Goal: Transaction & Acquisition: Purchase product/service

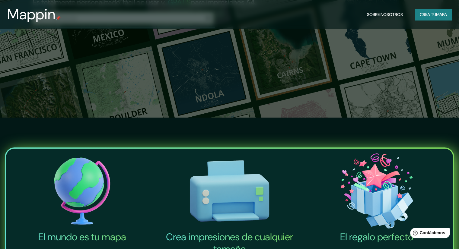
scroll to position [91, 0]
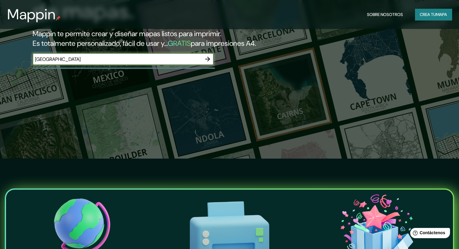
type input "[GEOGRAPHIC_DATA]"
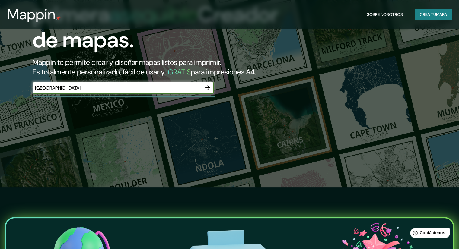
scroll to position [60, 0]
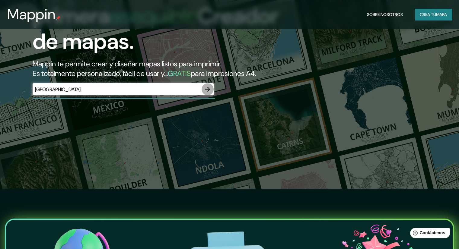
click at [209, 93] on icon "button" at bounding box center [207, 89] width 7 height 7
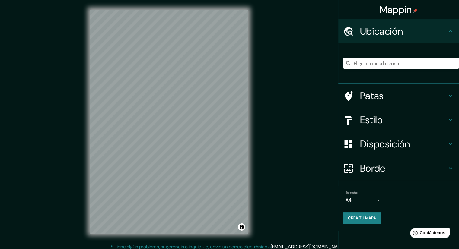
click at [391, 67] on input "Elige tu ciudad o zona" at bounding box center [401, 63] width 116 height 11
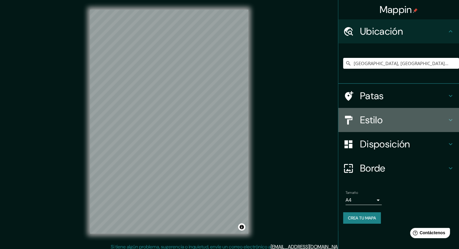
click at [376, 121] on font "Estilo" at bounding box center [371, 120] width 23 height 13
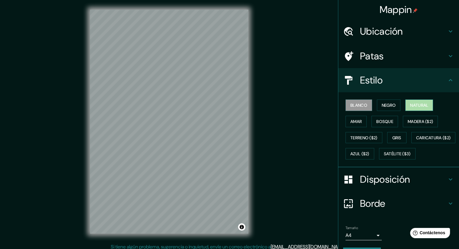
click at [420, 103] on font "Natural" at bounding box center [419, 105] width 18 height 5
click at [357, 121] on font "Amar" at bounding box center [356, 121] width 11 height 5
click at [420, 108] on font "Natural" at bounding box center [419, 105] width 18 height 8
click at [378, 123] on font "Bosque" at bounding box center [385, 121] width 17 height 5
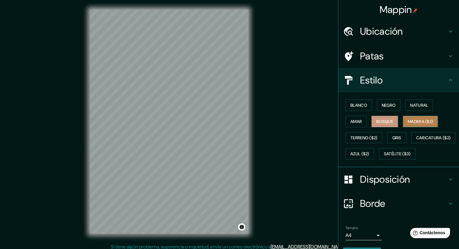
click at [414, 116] on button "Madera ($2)" at bounding box center [420, 121] width 35 height 11
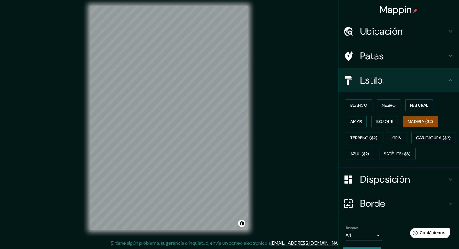
scroll to position [4, 0]
click at [372, 142] on button "Terreno ($2)" at bounding box center [364, 137] width 37 height 11
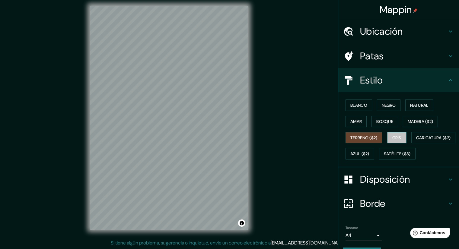
click at [393, 140] on font "Gris" at bounding box center [397, 138] width 9 height 8
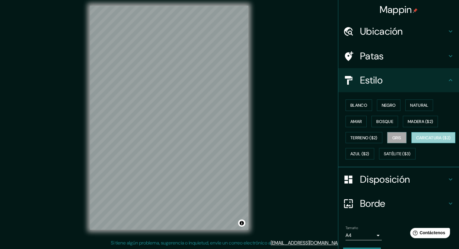
click at [416, 141] on font "Caricatura ($2)" at bounding box center [433, 137] width 35 height 5
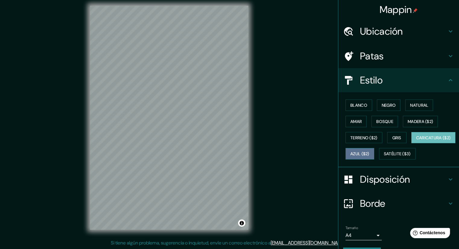
click at [370, 155] on font "Azul ($2)" at bounding box center [360, 154] width 19 height 5
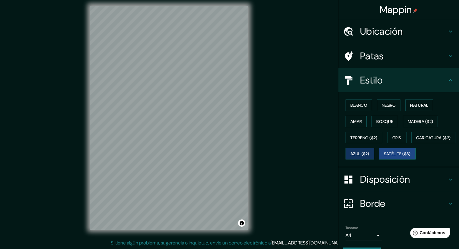
click at [384, 157] on font "Satélite ($3)" at bounding box center [397, 154] width 27 height 5
click at [382, 104] on font "Negro" at bounding box center [389, 105] width 14 height 5
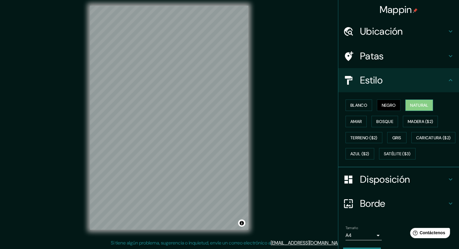
click at [413, 107] on font "Natural" at bounding box center [419, 105] width 18 height 5
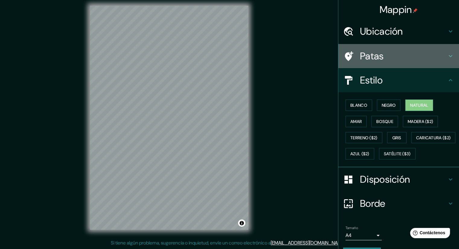
click at [396, 53] on h4 "Patas" at bounding box center [403, 56] width 87 height 12
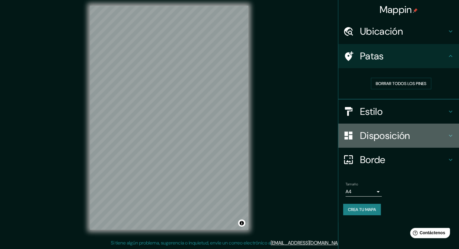
click at [384, 130] on font "Disposición" at bounding box center [385, 136] width 50 height 13
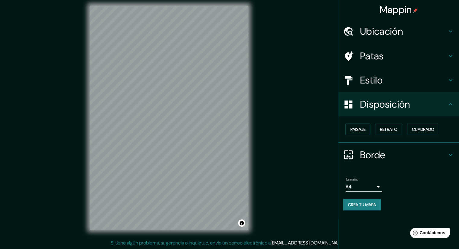
click at [363, 128] on font "Paisaje" at bounding box center [358, 129] width 15 height 5
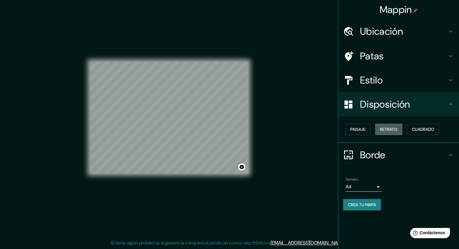
click at [400, 130] on button "Retrato" at bounding box center [388, 129] width 27 height 11
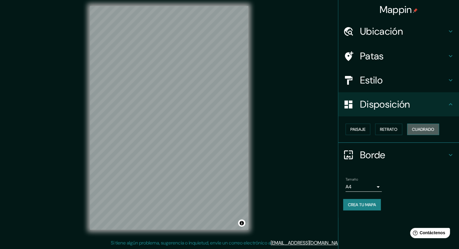
click at [419, 127] on font "Cuadrado" at bounding box center [423, 129] width 22 height 5
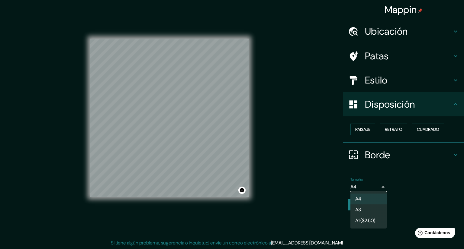
click at [379, 185] on body "Mappin Ubicación [GEOGRAPHIC_DATA], [GEOGRAPHIC_DATA], [GEOGRAPHIC_DATA] [GEOGR…" at bounding box center [232, 120] width 464 height 249
click at [379, 185] on div at bounding box center [232, 124] width 464 height 249
click at [379, 185] on body "Mappin Ubicación [GEOGRAPHIC_DATA], [GEOGRAPHIC_DATA], [GEOGRAPHIC_DATA] [GEOGR…" at bounding box center [232, 120] width 464 height 249
click at [448, 155] on div at bounding box center [232, 124] width 464 height 249
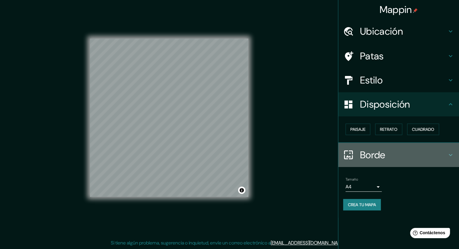
click at [456, 152] on div "Borde" at bounding box center [398, 155] width 121 height 24
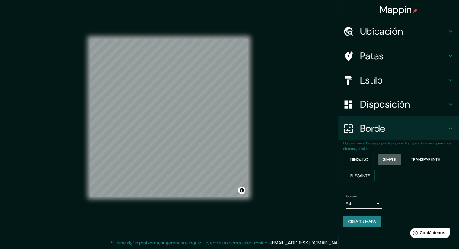
click at [396, 160] on font "Simple" at bounding box center [389, 159] width 13 height 5
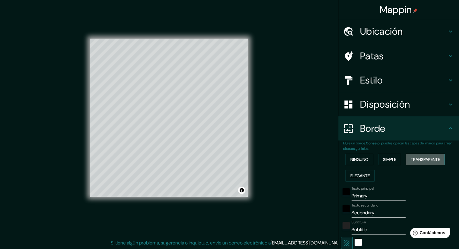
click at [432, 162] on font "Transparente" at bounding box center [425, 160] width 29 height 8
click at [351, 173] on font "Elegante" at bounding box center [360, 175] width 19 height 5
click at [351, 162] on font "Ninguno" at bounding box center [360, 159] width 18 height 5
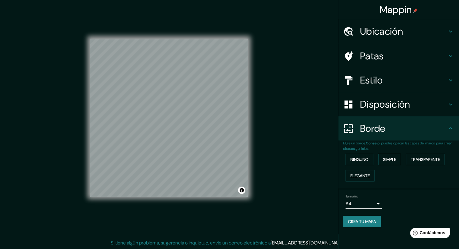
click at [385, 158] on font "Simple" at bounding box center [389, 159] width 13 height 5
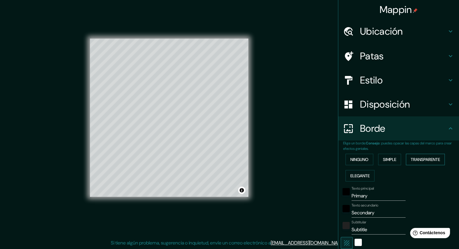
click at [414, 155] on button "Transparente" at bounding box center [425, 159] width 39 height 11
click at [355, 175] on font "Elegante" at bounding box center [360, 175] width 19 height 5
click at [357, 159] on font "Ninguno" at bounding box center [360, 159] width 18 height 5
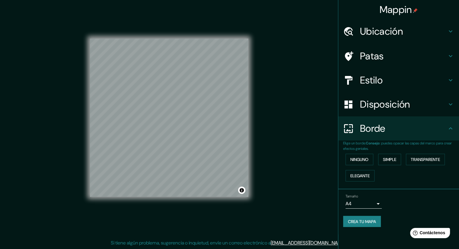
click at [452, 129] on icon at bounding box center [451, 128] width 4 height 2
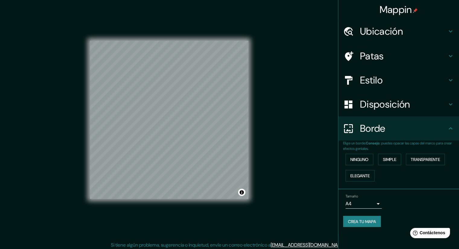
scroll to position [0, 0]
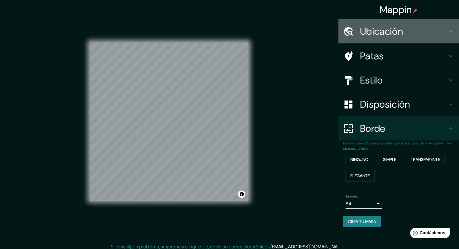
click at [392, 33] on font "Ubicación" at bounding box center [381, 31] width 43 height 13
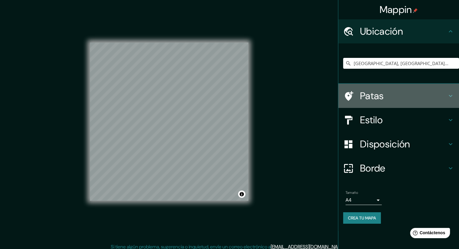
click at [373, 106] on div "Patas" at bounding box center [398, 96] width 121 height 24
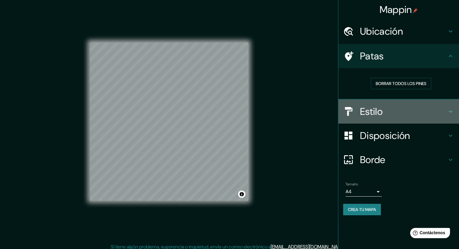
click at [367, 105] on font "Estilo" at bounding box center [371, 111] width 23 height 13
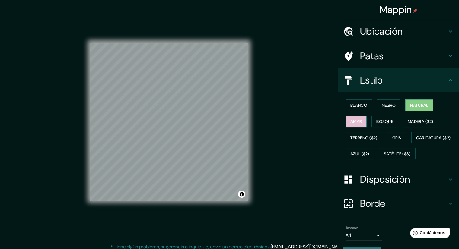
click at [357, 122] on font "Amar" at bounding box center [356, 121] width 11 height 5
click at [372, 121] on button "Bosque" at bounding box center [385, 121] width 27 height 11
click at [353, 121] on font "Amar" at bounding box center [356, 121] width 11 height 5
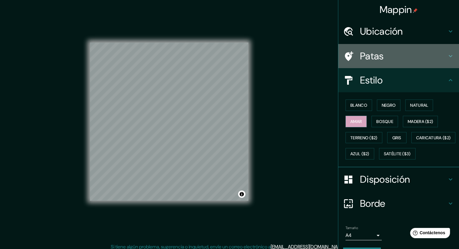
click at [378, 56] on font "Patas" at bounding box center [372, 56] width 24 height 13
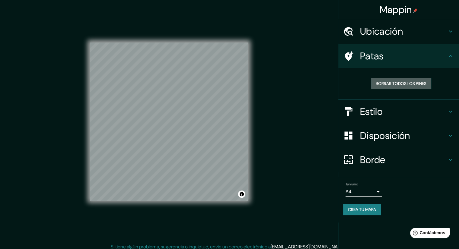
click at [382, 88] on button "Borrar todos los pines" at bounding box center [401, 83] width 60 height 11
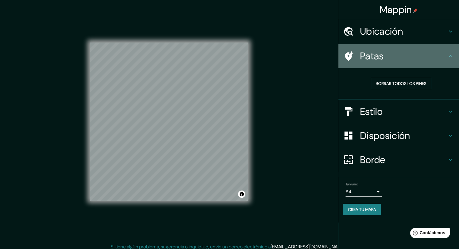
click at [450, 57] on icon at bounding box center [450, 56] width 7 height 7
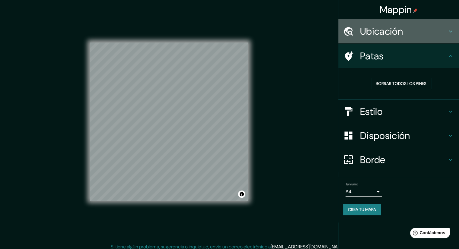
click at [412, 30] on h4 "Ubicación" at bounding box center [403, 31] width 87 height 12
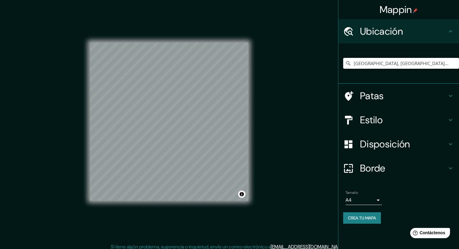
drag, startPoint x: 446, startPoint y: 62, endPoint x: 269, endPoint y: 59, distance: 177.6
click at [269, 59] on div "Mappin Ubicación [GEOGRAPHIC_DATA], [GEOGRAPHIC_DATA], [GEOGRAPHIC_DATA] [GEOGR…" at bounding box center [229, 126] width 459 height 253
paste input "20.652473, -105.225773"
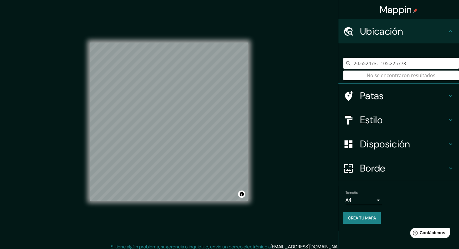
type input "20.652473, -105.225773"
